Goal: Task Accomplishment & Management: Manage account settings

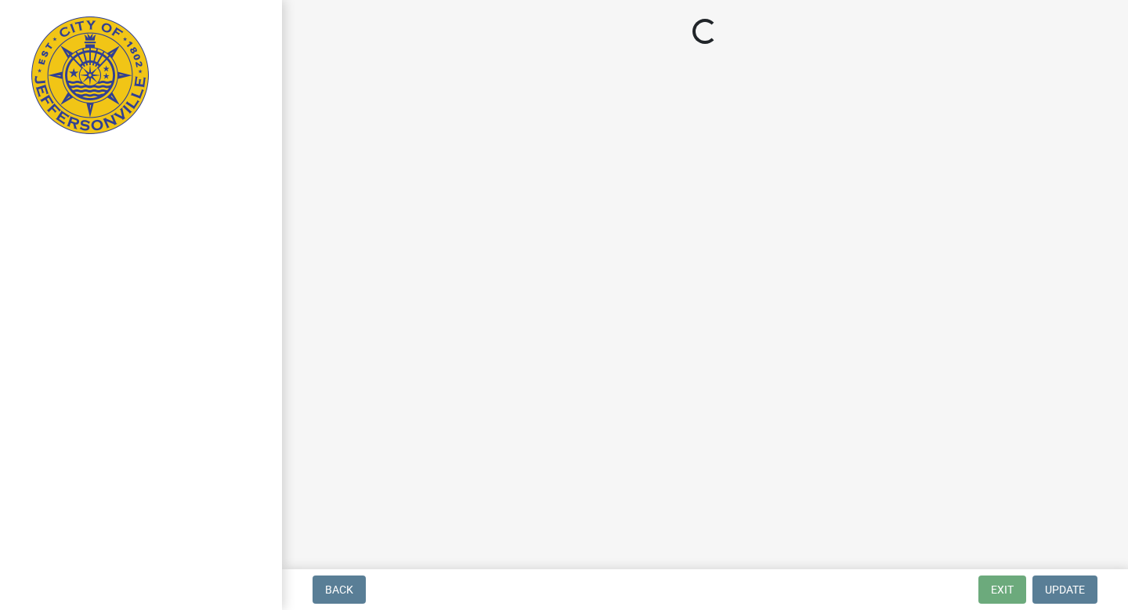
select select "IN"
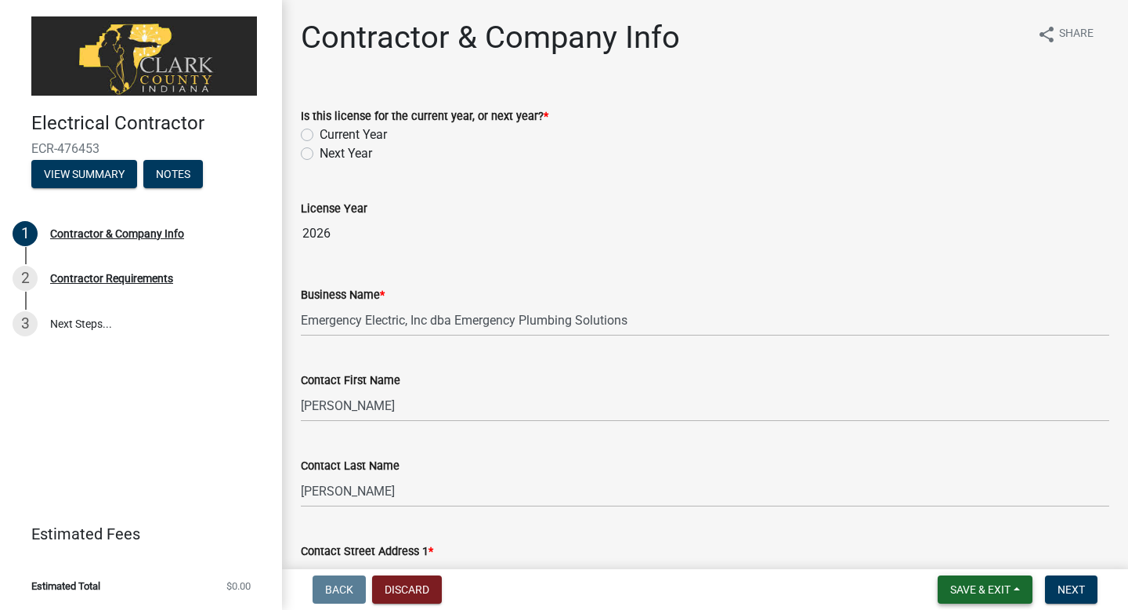
click at [997, 588] on span "Save & Exit" at bounding box center [980, 589] width 60 height 13
click at [957, 563] on button "Save & Exit" at bounding box center [969, 549] width 125 height 38
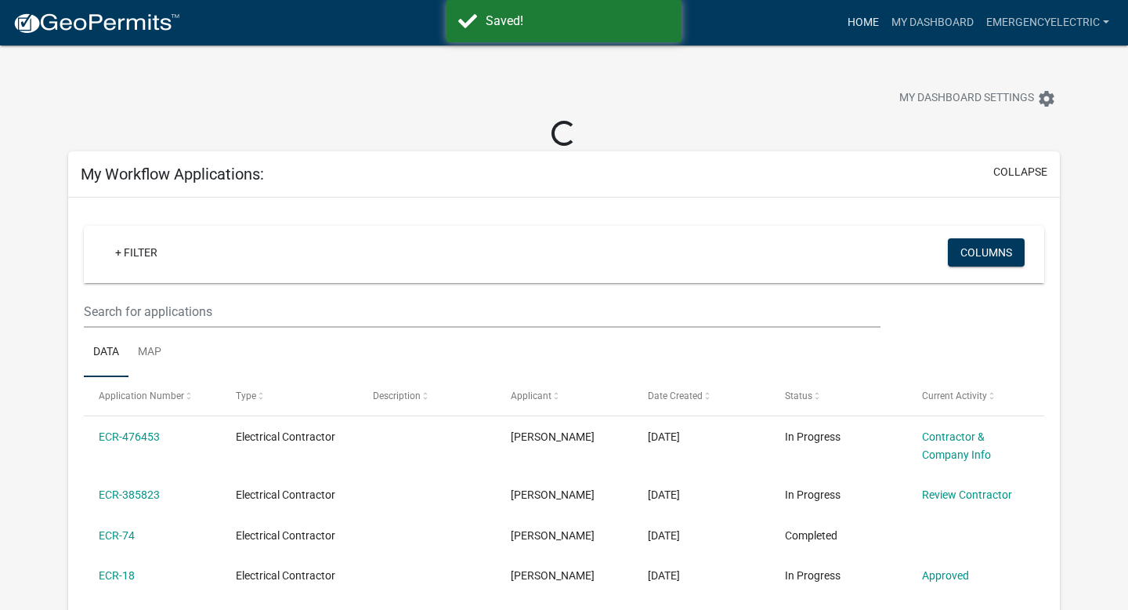
click at [870, 20] on link "Home" at bounding box center [863, 23] width 44 height 30
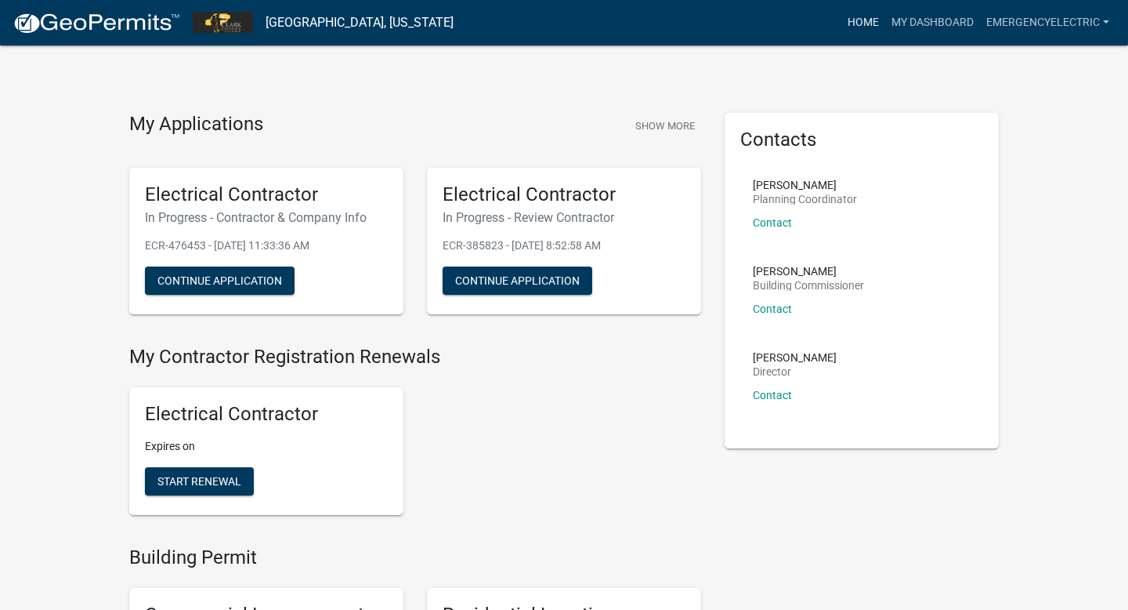
click at [862, 19] on link "Home" at bounding box center [863, 23] width 44 height 30
click at [914, 22] on link "My Dashboard" at bounding box center [932, 23] width 95 height 30
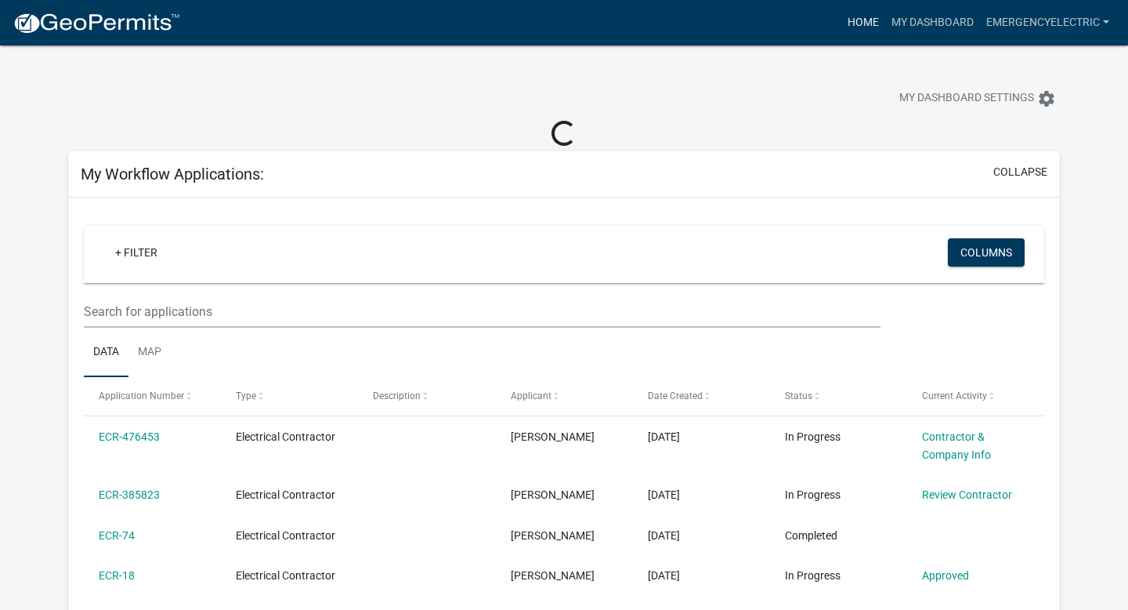
click at [854, 21] on link "Home" at bounding box center [863, 23] width 44 height 30
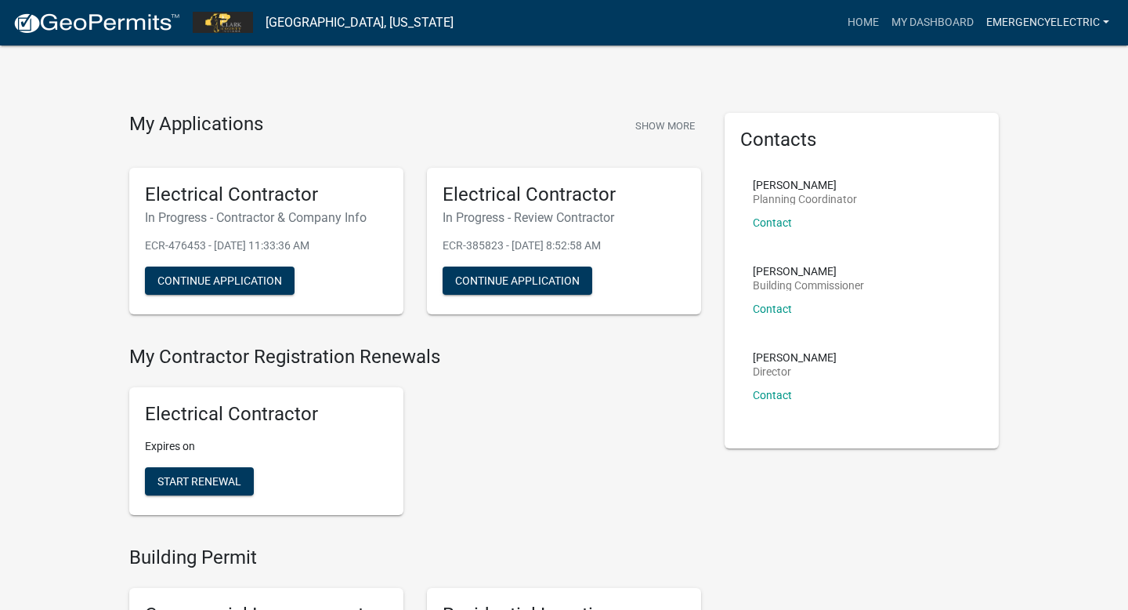
click at [1103, 25] on link "emergencyelectric" at bounding box center [1048, 23] width 136 height 30
click at [1023, 154] on link "Logout" at bounding box center [1049, 153] width 134 height 38
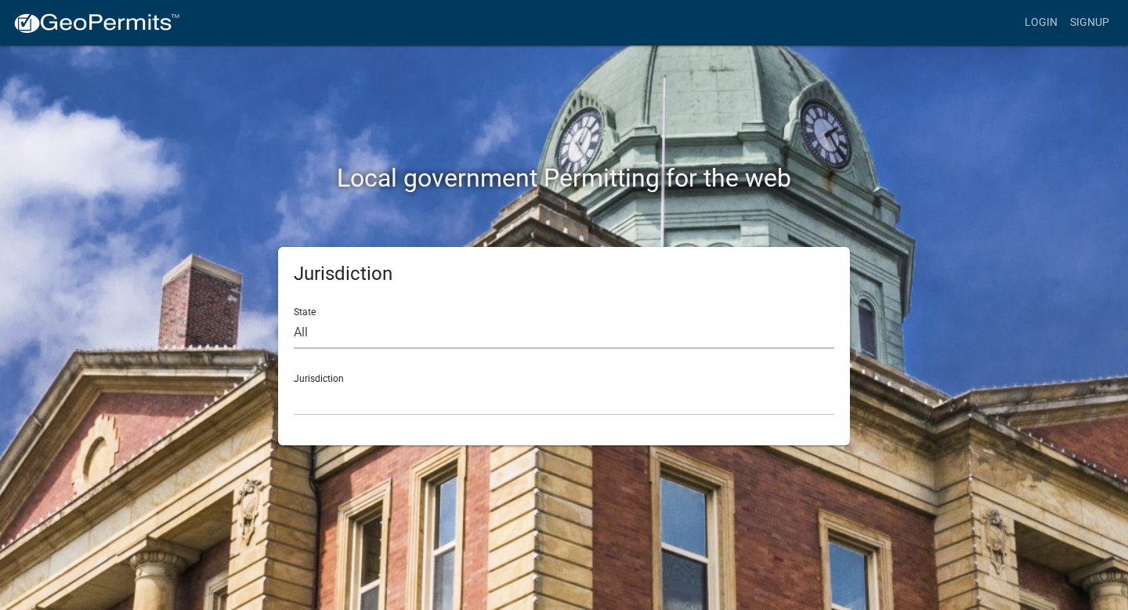
click at [381, 331] on select "All [US_STATE] [US_STATE] [US_STATE] [US_STATE] [US_STATE] [US_STATE] [US_STATE…" at bounding box center [564, 333] width 541 height 32
select select "[US_STATE]"
click at [294, 317] on select "All [US_STATE] [US_STATE] [US_STATE] [US_STATE] [US_STATE] [US_STATE] [US_STATE…" at bounding box center [564, 333] width 541 height 32
click at [370, 403] on select "City of [GEOGRAPHIC_DATA], [US_STATE] City of [GEOGRAPHIC_DATA], [US_STATE] Cit…" at bounding box center [564, 399] width 541 height 32
